Goal: Task Accomplishment & Management: Use online tool/utility

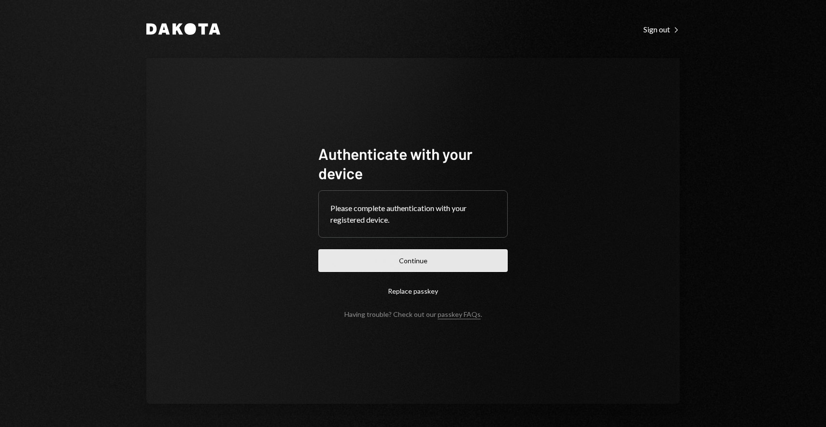
click at [422, 256] on button "Continue" at bounding box center [412, 260] width 189 height 23
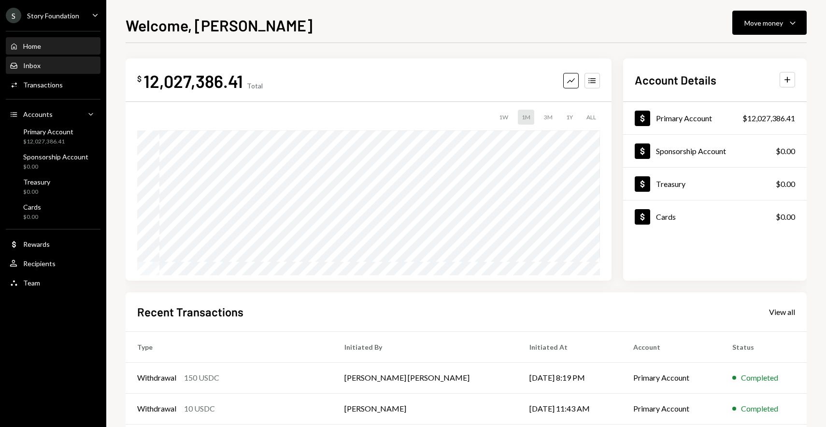
click at [67, 66] on div "Inbox Inbox" at bounding box center [53, 65] width 87 height 9
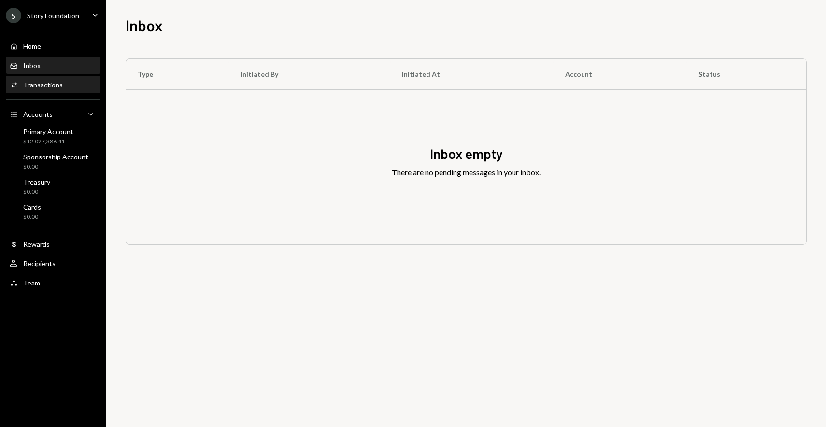
click at [64, 83] on div "Activities Transactions" at bounding box center [53, 85] width 87 height 9
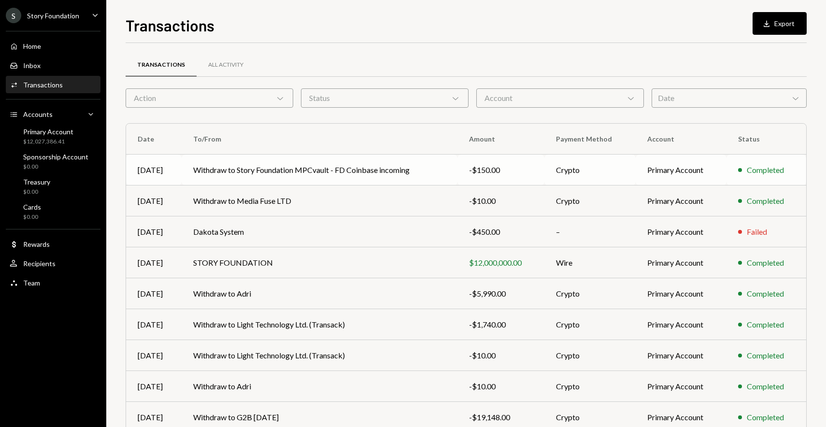
click at [299, 166] on td "Withdraw to Story Foundation MPCvault - FD Coinbase incoming" at bounding box center [320, 170] width 276 height 31
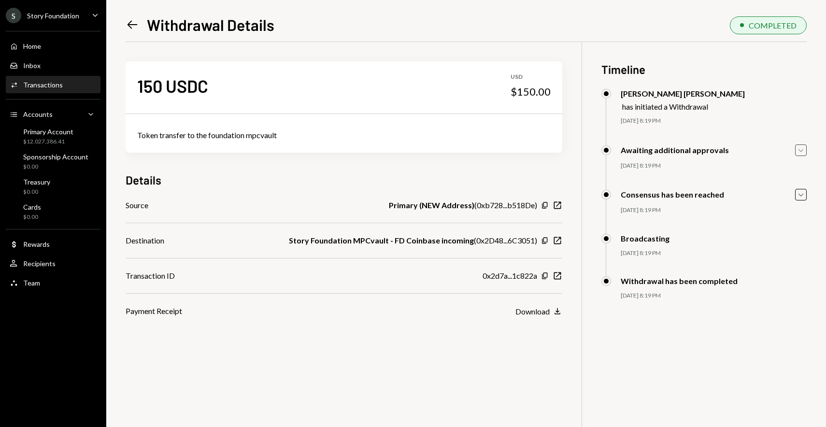
click at [801, 151] on icon "button" at bounding box center [800, 150] width 5 height 3
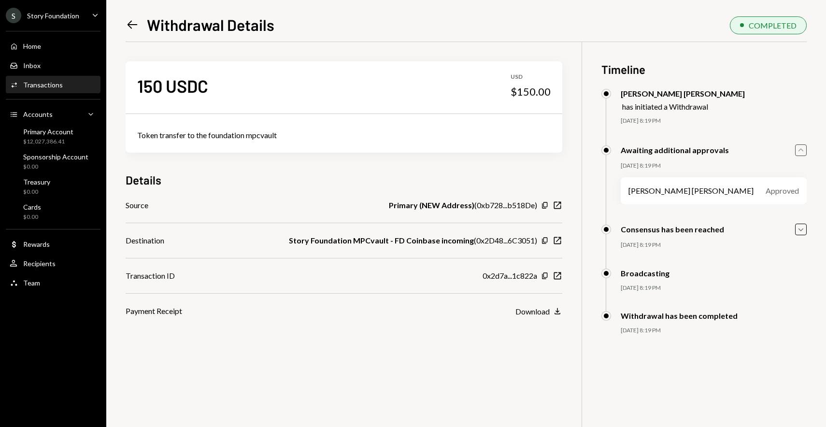
click at [801, 151] on icon "Caret Up" at bounding box center [801, 150] width 11 height 11
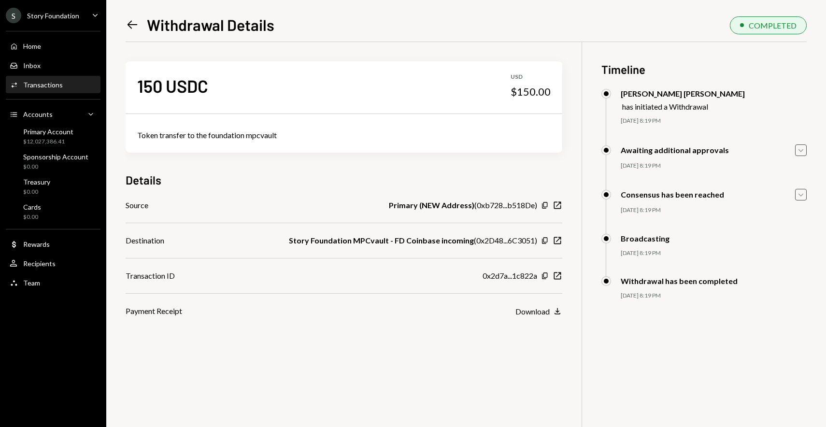
click at [801, 193] on icon "Caret Down" at bounding box center [801, 194] width 11 height 11
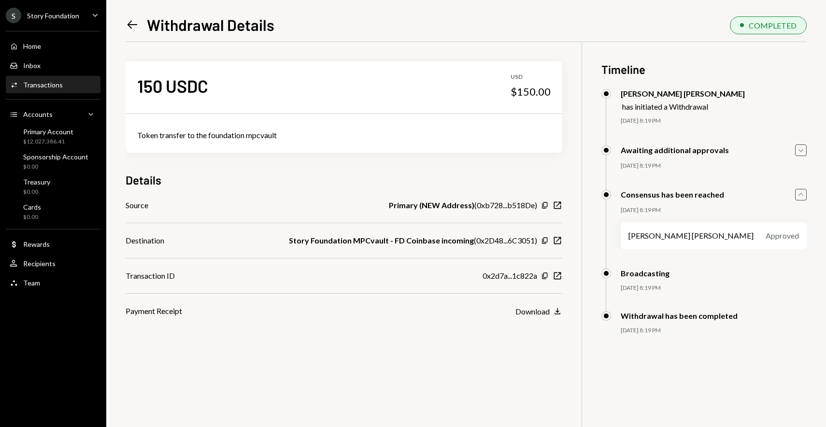
click at [801, 193] on icon "Caret Up" at bounding box center [801, 194] width 11 height 11
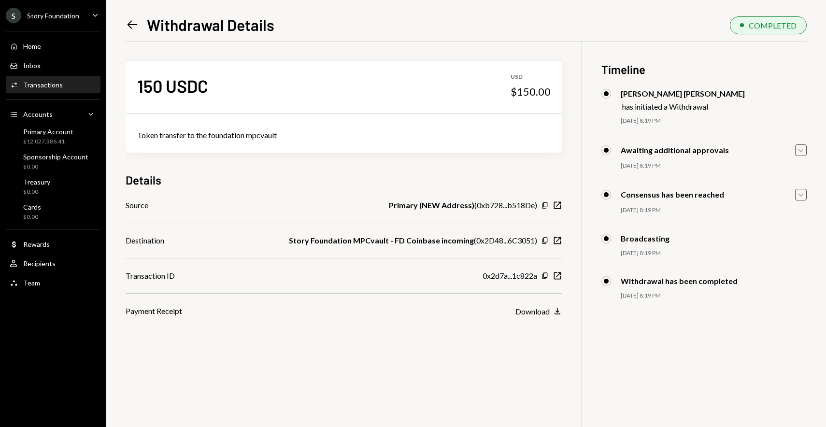
click at [65, 92] on div "Activities Transactions" at bounding box center [53, 85] width 87 height 16
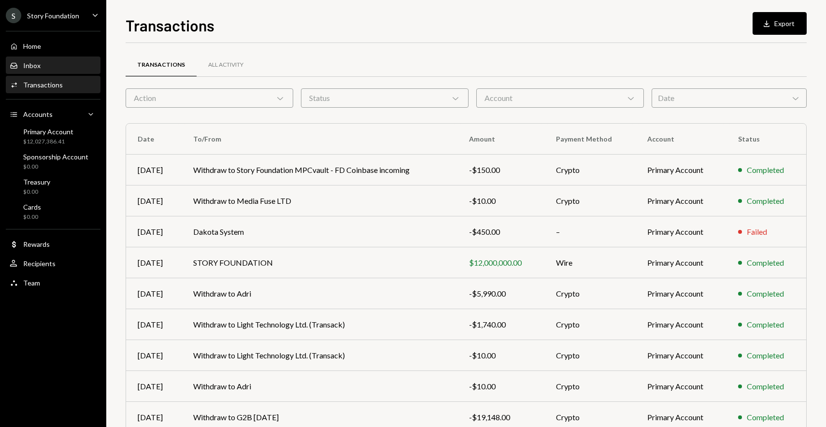
click at [49, 68] on div "Inbox Inbox" at bounding box center [53, 65] width 87 height 9
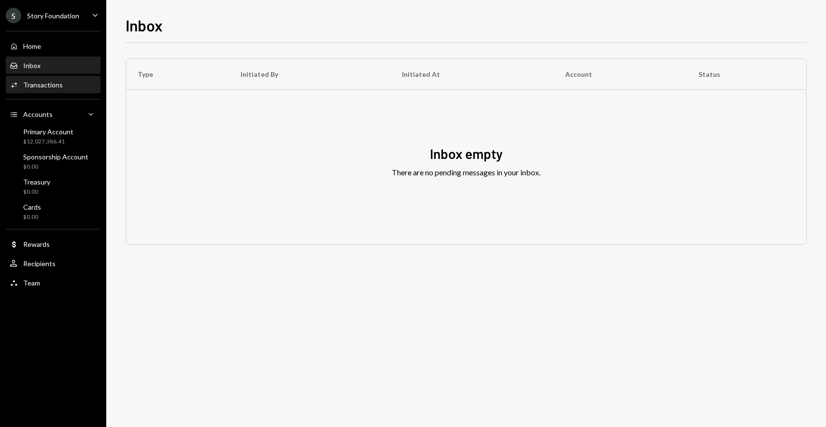
click at [52, 82] on div "Transactions" at bounding box center [43, 85] width 40 height 8
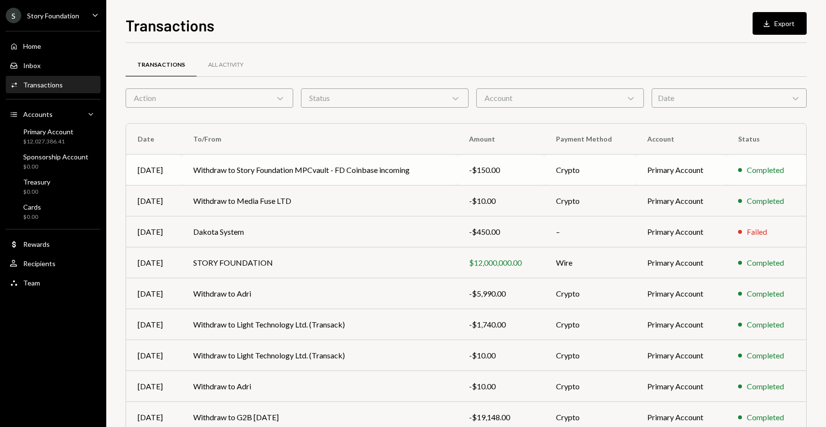
click at [280, 163] on td "Withdraw to Story Foundation MPCvault - FD Coinbase incoming" at bounding box center [320, 170] width 276 height 31
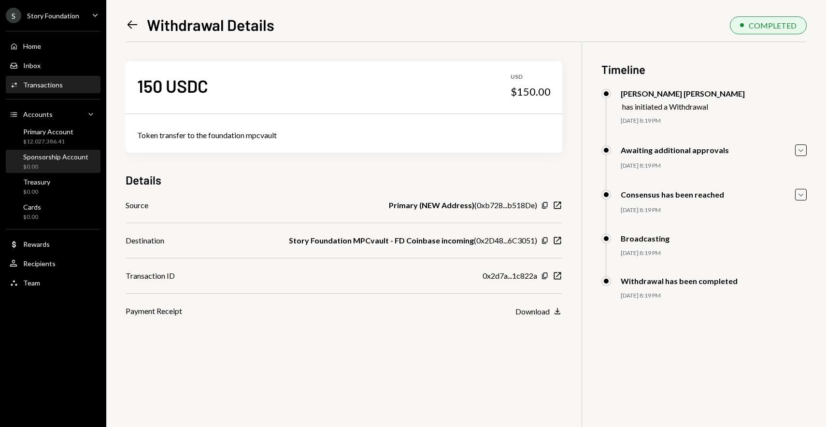
click at [48, 151] on div "Sponsorship Account $0.00" at bounding box center [53, 162] width 87 height 22
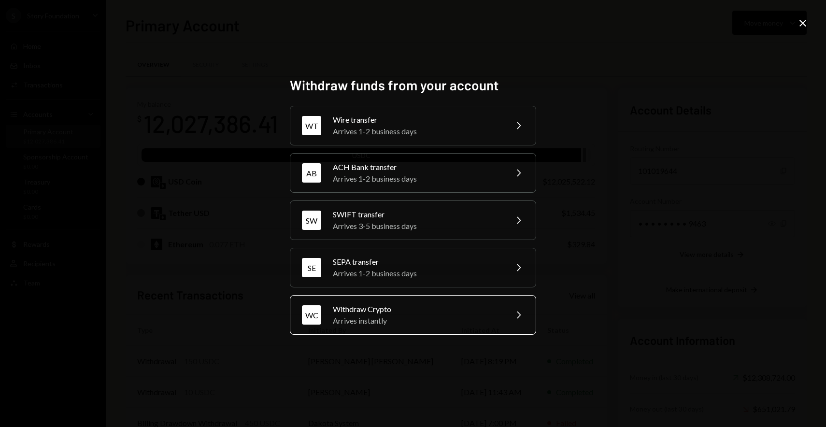
click at [455, 319] on div "Arrives instantly" at bounding box center [417, 321] width 168 height 12
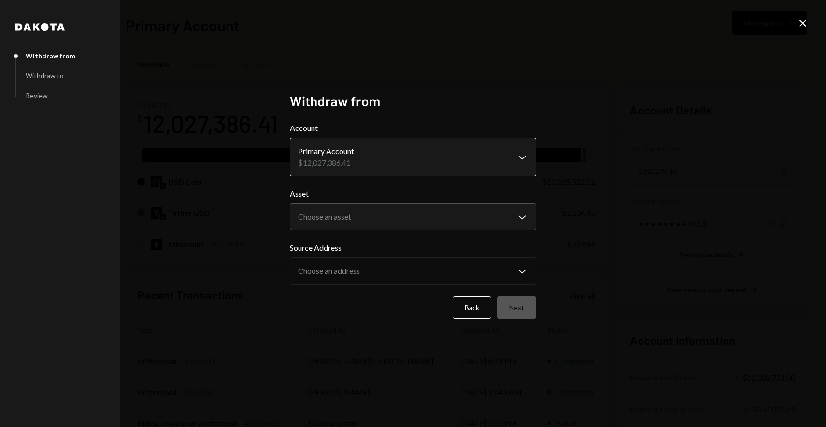
click at [403, 160] on body "S Story Foundation Caret Down Home Home Inbox Inbox Activities Transactions Acc…" at bounding box center [413, 213] width 826 height 427
click at [383, 218] on body "S Story Foundation Caret Down Home Home Inbox Inbox Activities Transactions Acc…" at bounding box center [413, 213] width 826 height 427
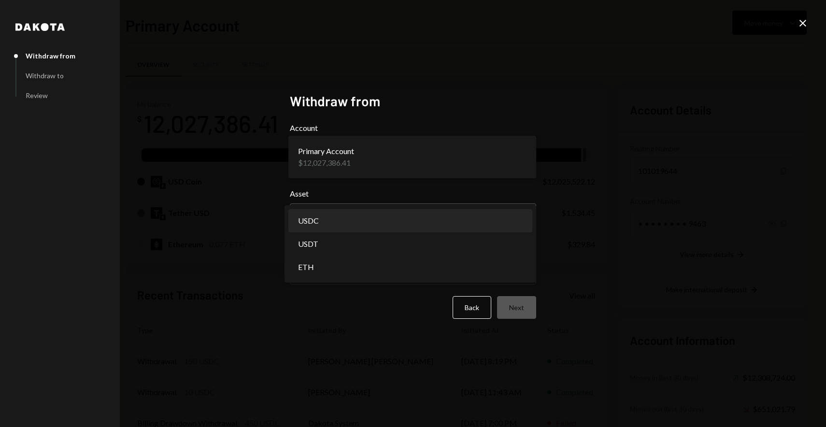
select select "****"
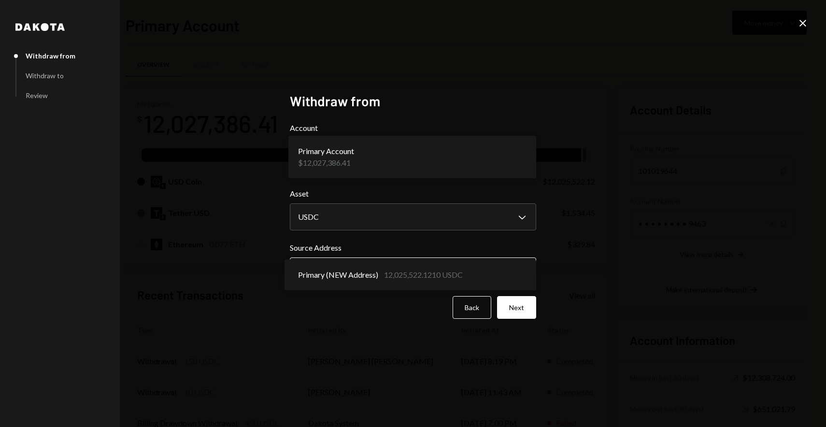
click at [369, 266] on body "S Story Foundation Caret Down Home Home Inbox Inbox Activities Transactions Acc…" at bounding box center [413, 213] width 826 height 427
click at [486, 272] on body "S Story Foundation Caret Down Home Home Inbox Inbox Activities Transactions Acc…" at bounding box center [413, 213] width 826 height 427
click at [512, 300] on button "Next" at bounding box center [516, 307] width 39 height 23
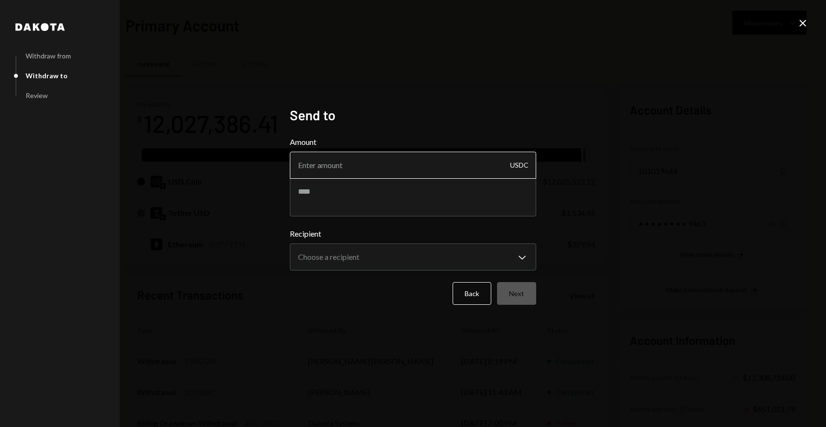
click at [368, 169] on input "Amount" at bounding box center [413, 165] width 246 height 27
paste input "11499850"
type input "11499850"
click at [360, 203] on textarea at bounding box center [413, 197] width 246 height 39
type textarea "**********"
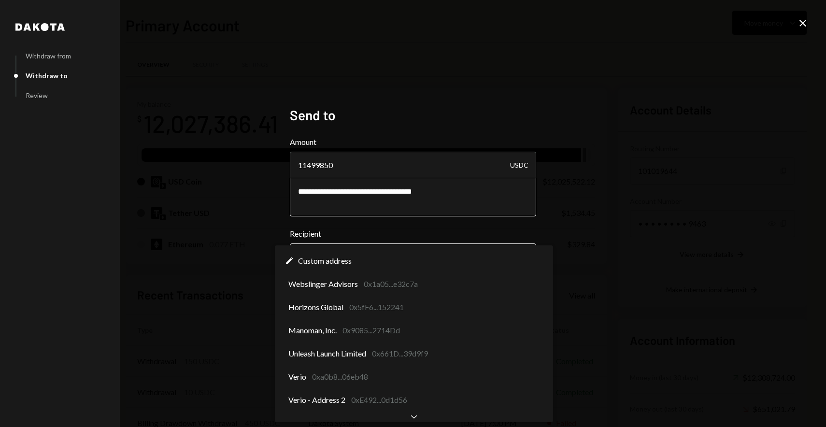
click at [328, 246] on body "S Story Foundation Caret Down Home Home Inbox Inbox Activities Transactions Acc…" at bounding box center [413, 213] width 826 height 427
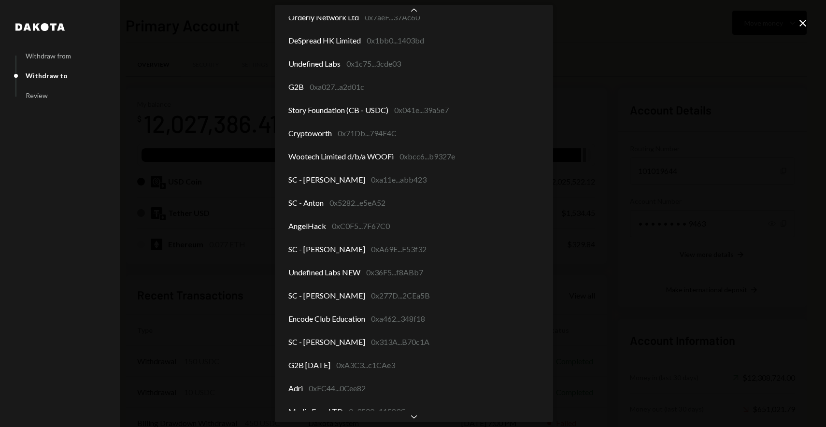
scroll to position [1434, 0]
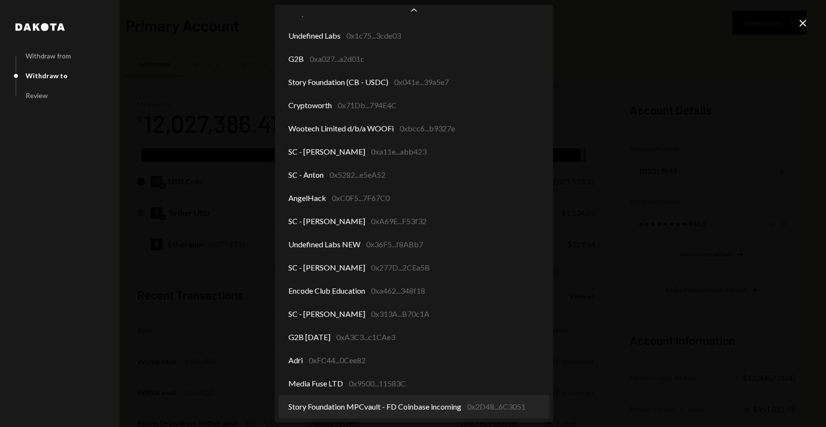
select select "**********"
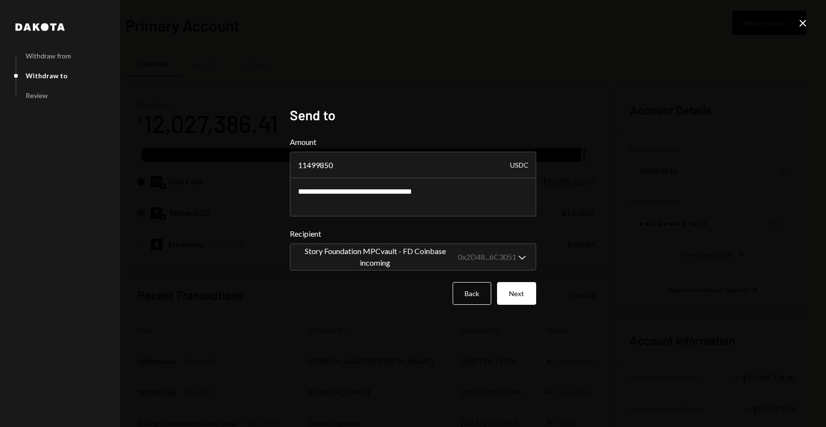
click at [435, 330] on div "**********" at bounding box center [413, 213] width 270 height 237
click at [519, 293] on button "Next" at bounding box center [516, 293] width 39 height 23
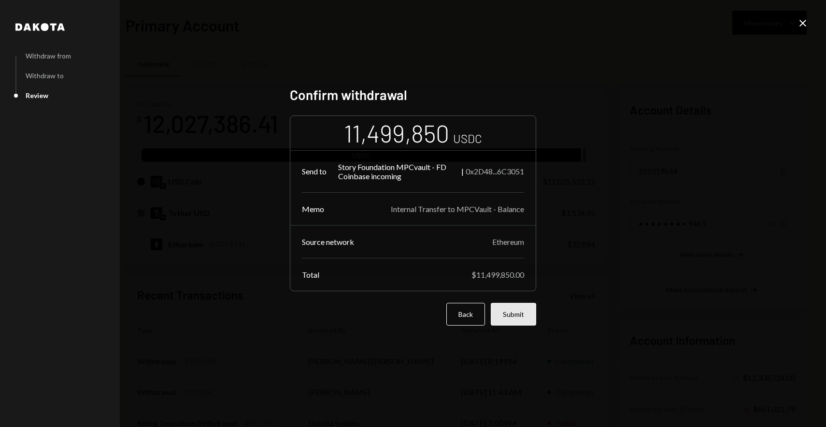
click at [509, 318] on button "Submit" at bounding box center [513, 314] width 45 height 23
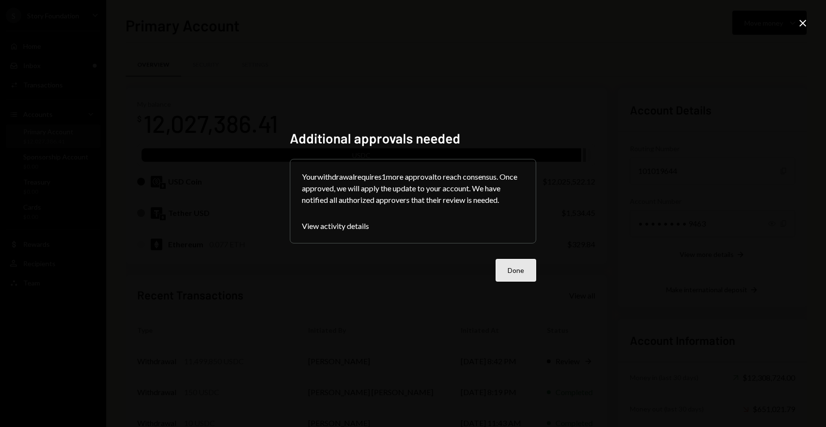
click at [526, 278] on button "Done" at bounding box center [516, 270] width 41 height 23
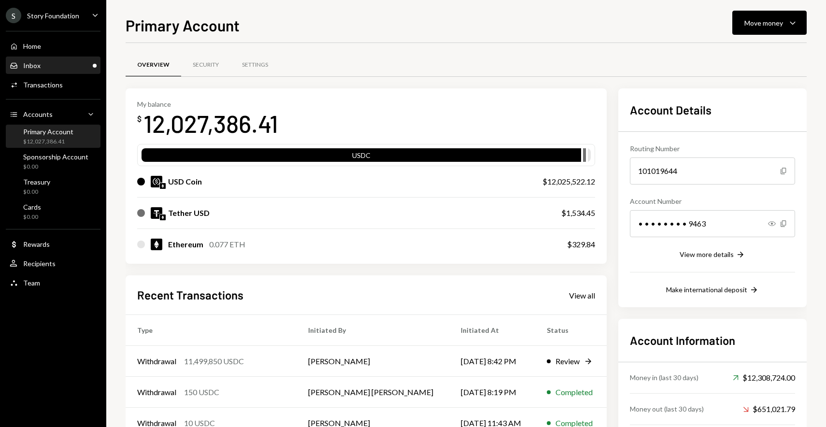
click at [90, 67] on div "Inbox Inbox" at bounding box center [53, 65] width 87 height 9
